Goal: Task Accomplishment & Management: Use online tool/utility

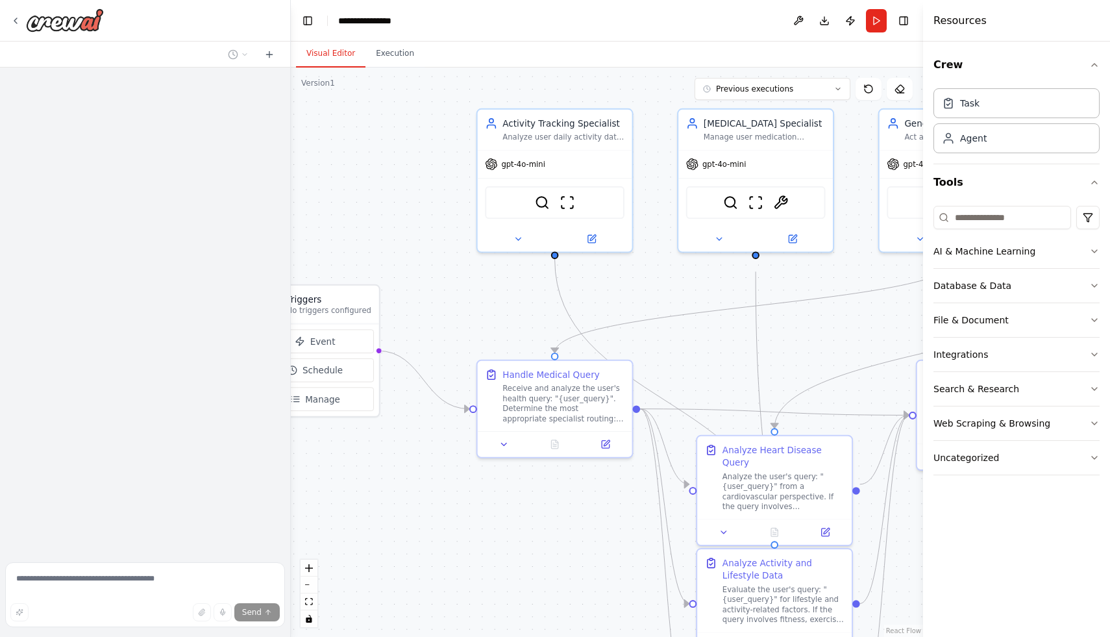
drag, startPoint x: 532, startPoint y: 188, endPoint x: 447, endPoint y: 159, distance: 89.1
click at [451, 161] on div ".deletable-edge-delete-btn { width: 20px; height: 20px; border: 0px solid #ffff…" at bounding box center [607, 352] width 632 height 569
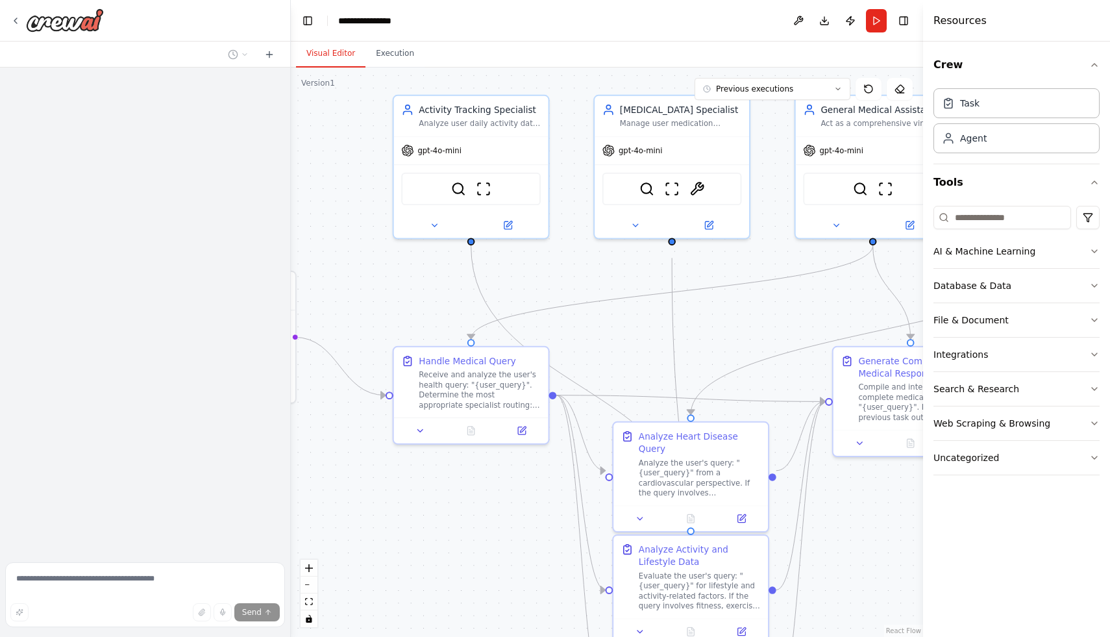
drag, startPoint x: 811, startPoint y: 330, endPoint x: 629, endPoint y: 318, distance: 182.2
click at [634, 318] on div ".deletable-edge-delete-btn { width: 20px; height: 20px; border: 0px solid #ffff…" at bounding box center [607, 352] width 632 height 569
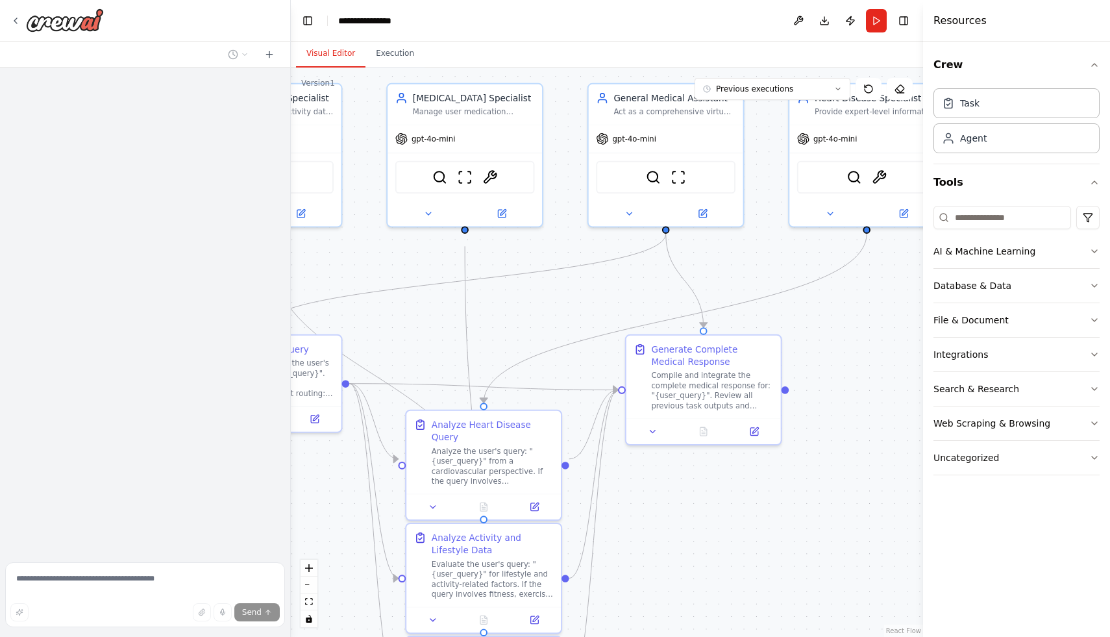
drag, startPoint x: 666, startPoint y: 319, endPoint x: 492, endPoint y: 288, distance: 176.9
click at [510, 288] on div ".deletable-edge-delete-btn { width: 20px; height: 20px; border: 0px solid #ffff…" at bounding box center [607, 352] width 632 height 569
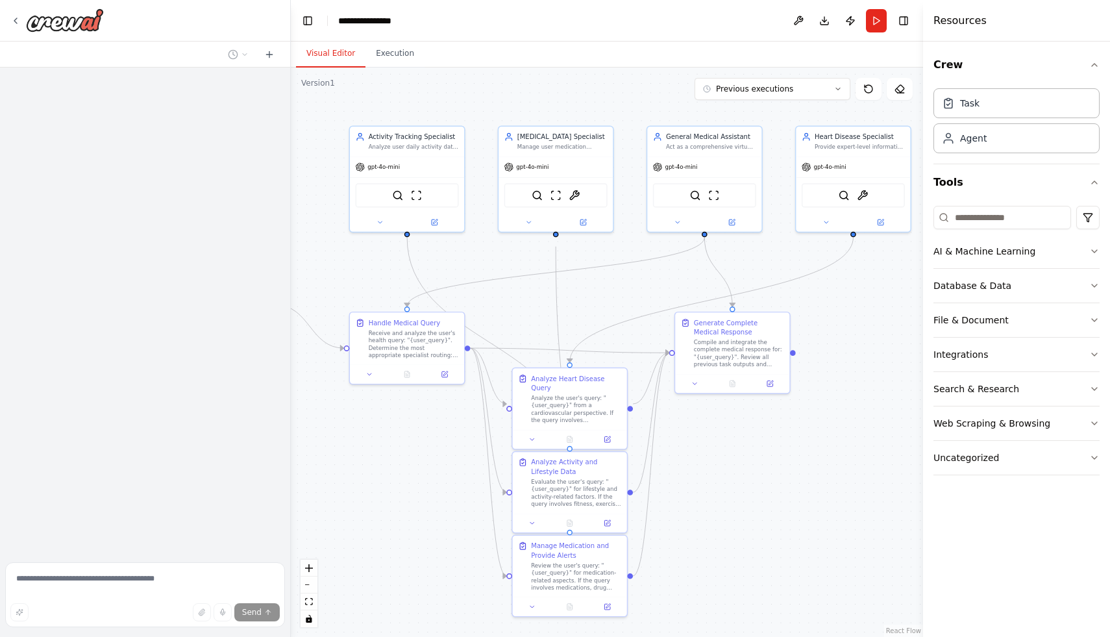
drag, startPoint x: 460, startPoint y: 275, endPoint x: 579, endPoint y: 279, distance: 118.9
click at [579, 279] on div ".deletable-edge-delete-btn { width: 20px; height: 20px; border: 0px solid #ffff…" at bounding box center [607, 352] width 632 height 569
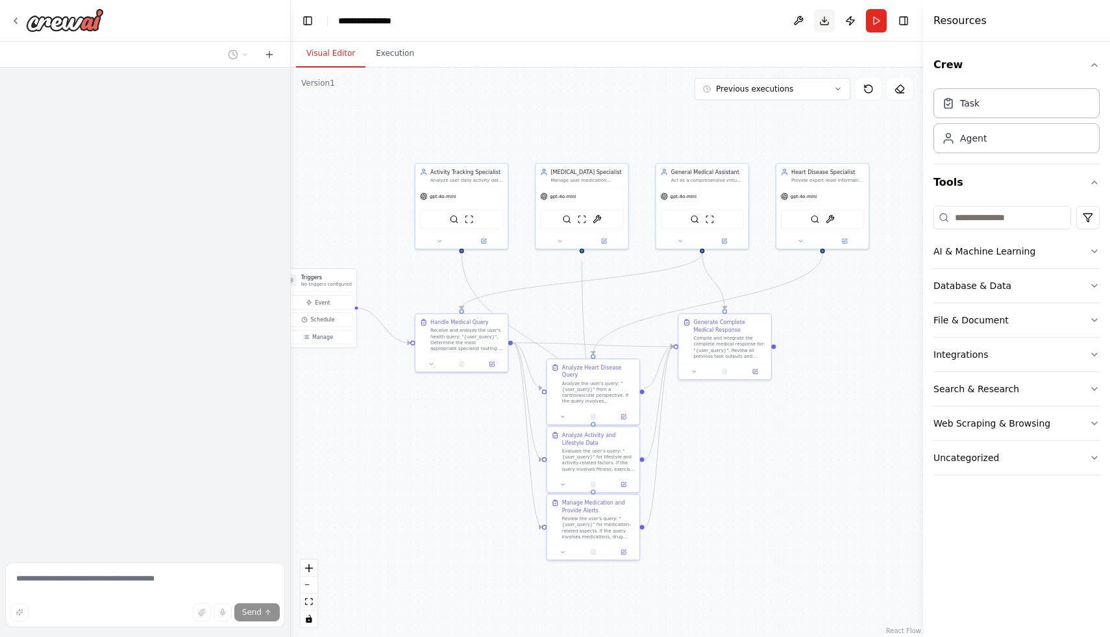
click at [829, 23] on button "Download" at bounding box center [824, 20] width 21 height 23
click at [38, 23] on img at bounding box center [65, 19] width 78 height 23
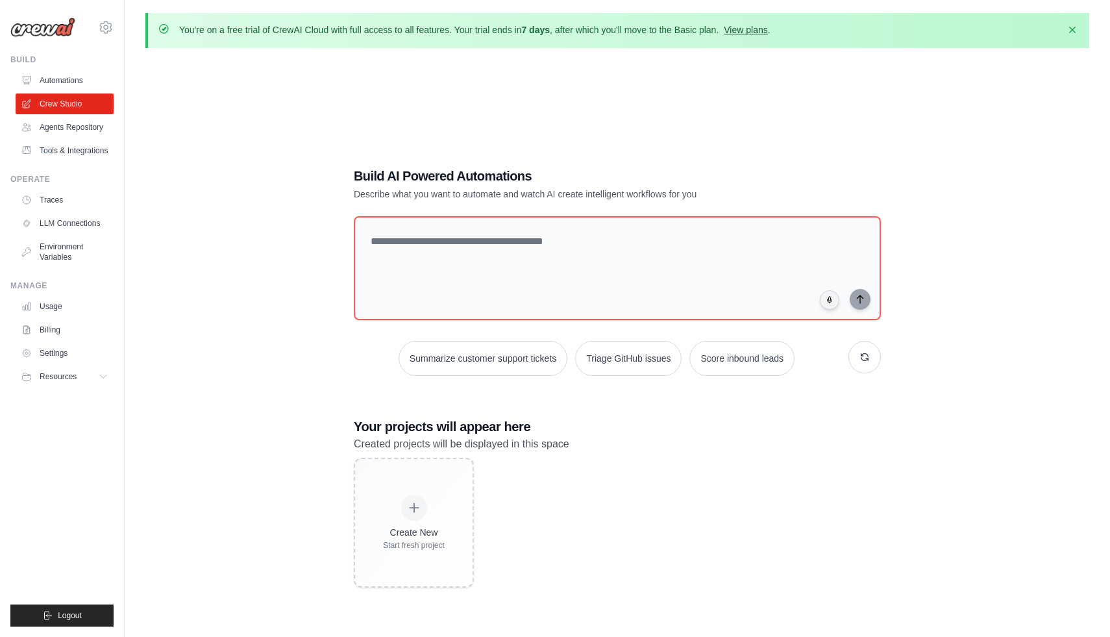
click at [747, 29] on link "View plans" at bounding box center [746, 30] width 44 height 10
click at [69, 80] on link "Automations" at bounding box center [66, 80] width 98 height 21
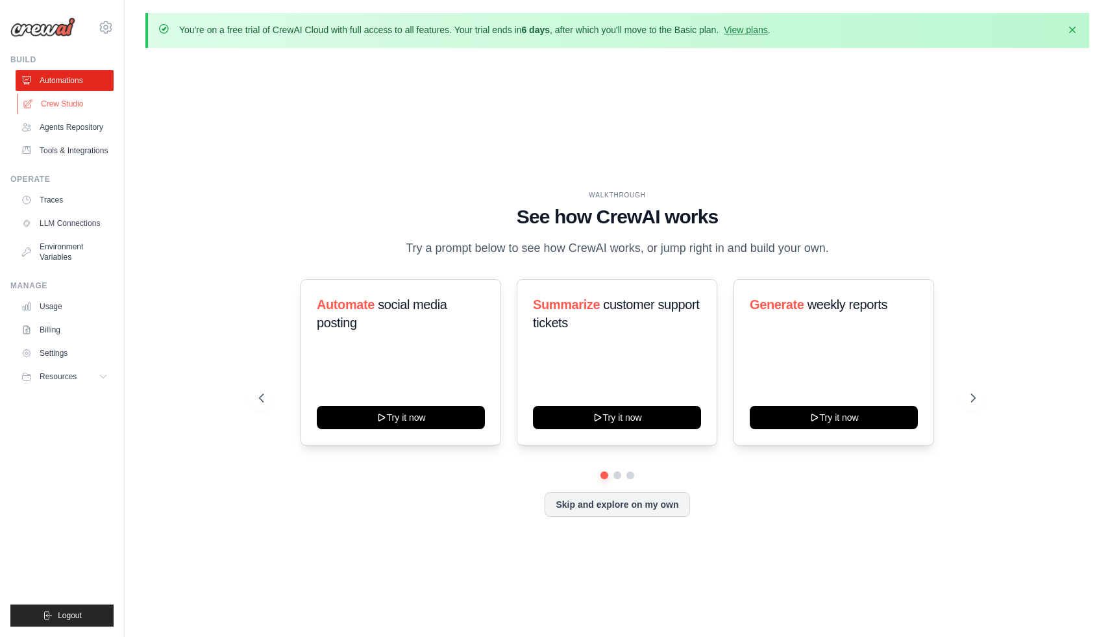
click at [61, 105] on link "Crew Studio" at bounding box center [66, 104] width 98 height 21
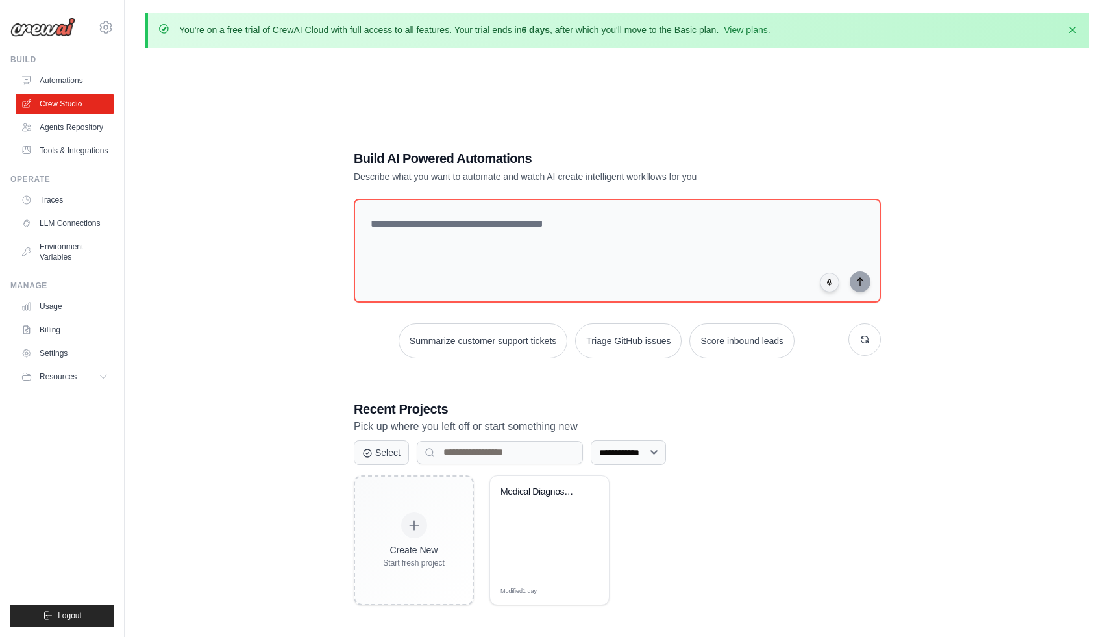
scroll to position [71, 0]
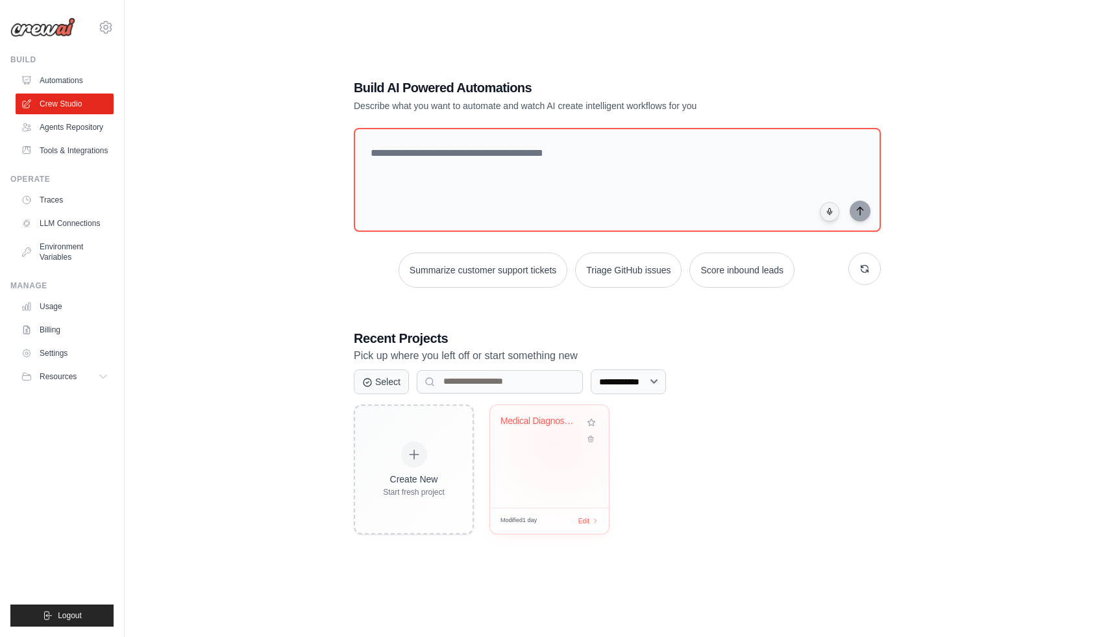
click at [560, 442] on div "Medical Diagnosis Virtual Health As..." at bounding box center [550, 431] width 98 height 30
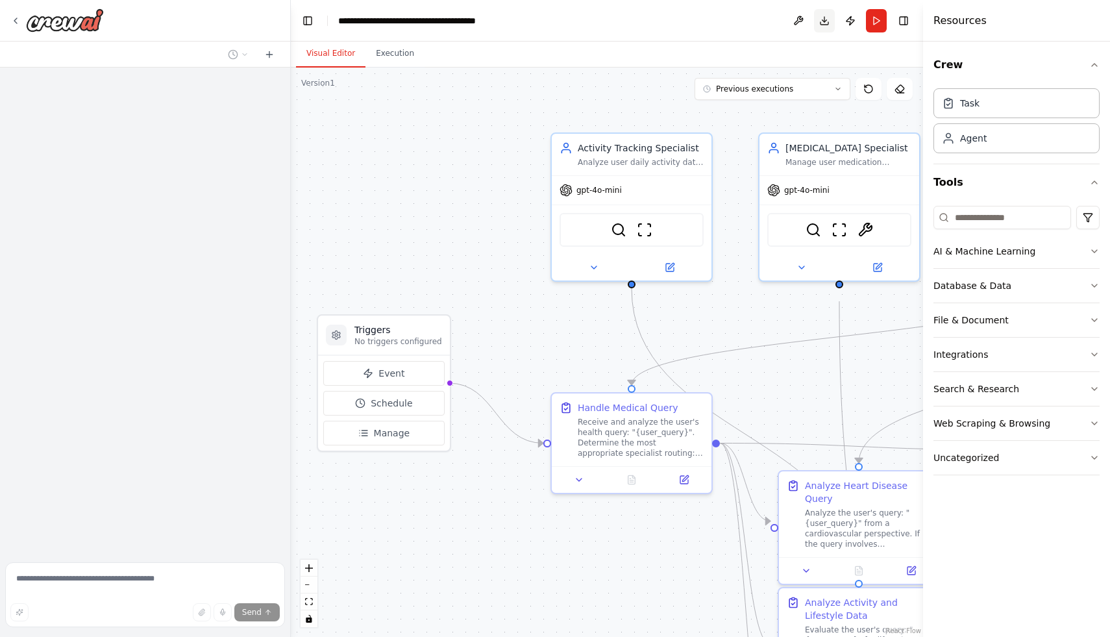
click at [825, 20] on button "Download" at bounding box center [824, 20] width 21 height 23
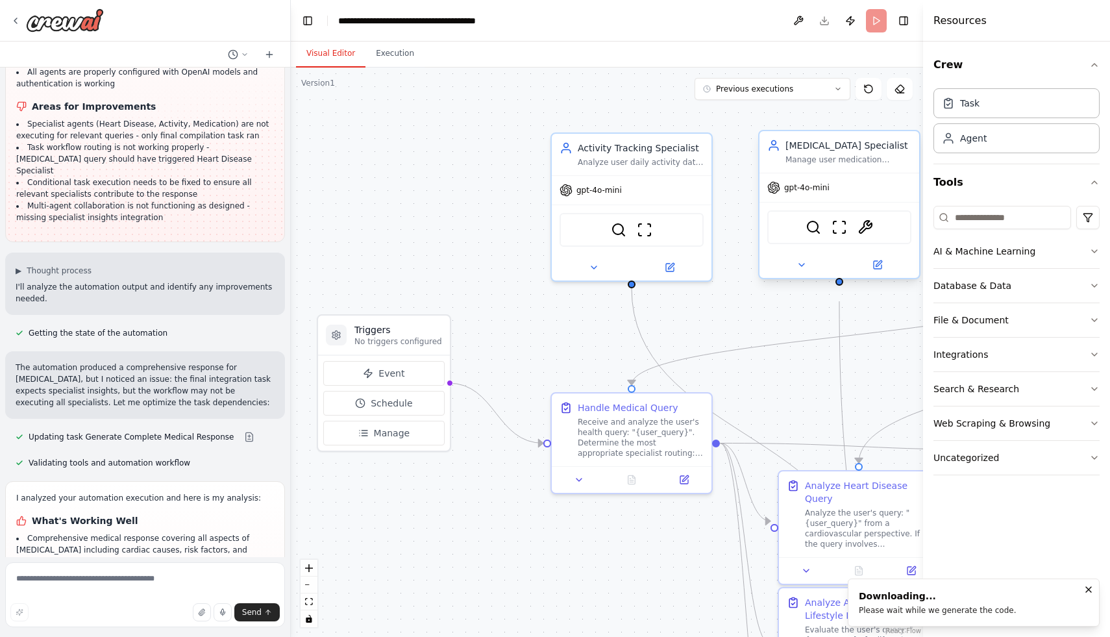
scroll to position [7235, 0]
